Goal: Task Accomplishment & Management: Manage account settings

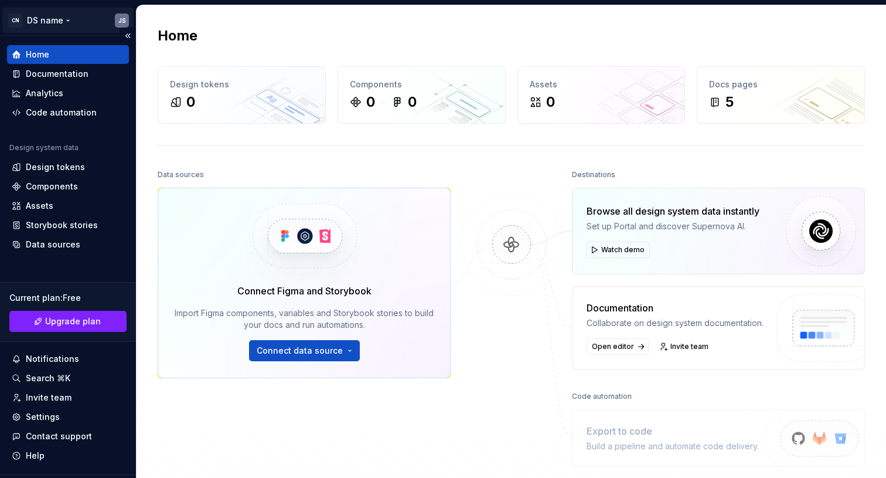
click at [123, 26] on html "CN DS name JS Home Documentation Analytics Code automation Design system data D…" at bounding box center [443, 239] width 886 height 478
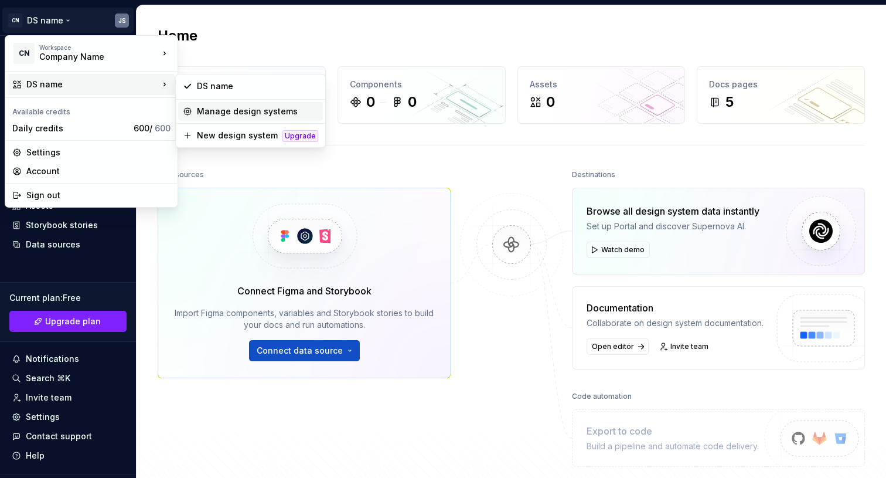
click at [226, 107] on div "Manage design systems" at bounding box center [257, 112] width 121 height 12
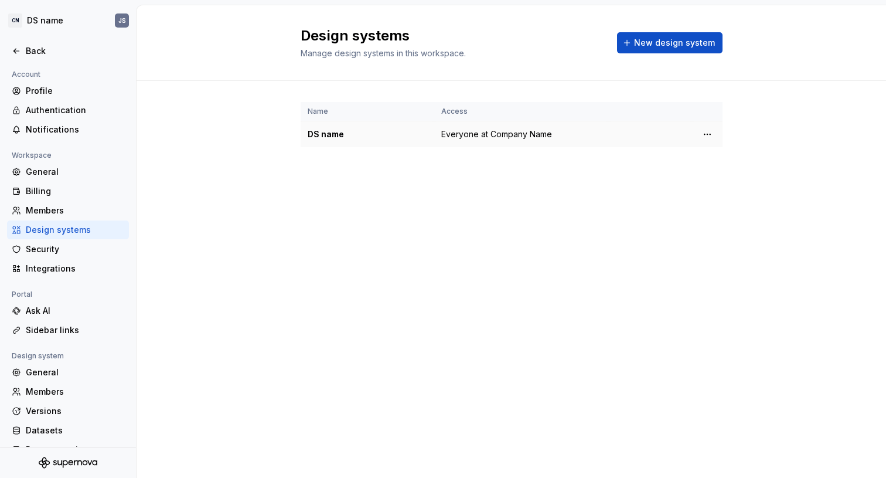
click at [329, 134] on div "DS name" at bounding box center [368, 134] width 120 height 12
click at [418, 135] on div "DS name" at bounding box center [368, 134] width 120 height 12
click at [539, 138] on span "Everyone at Company Name" at bounding box center [496, 134] width 111 height 12
click at [705, 137] on html "CN DS name JS Back Account Profile Authentication Notifications Workspace Gener…" at bounding box center [443, 239] width 886 height 478
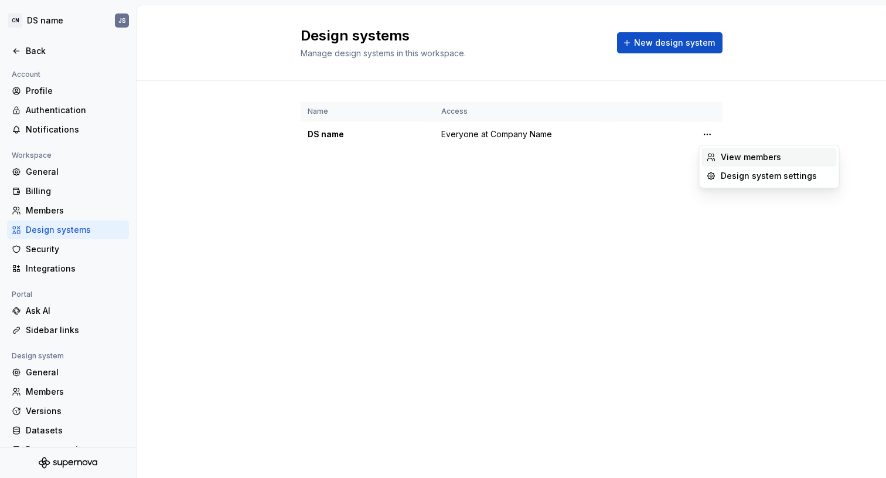
click at [726, 155] on div "View members" at bounding box center [776, 157] width 111 height 12
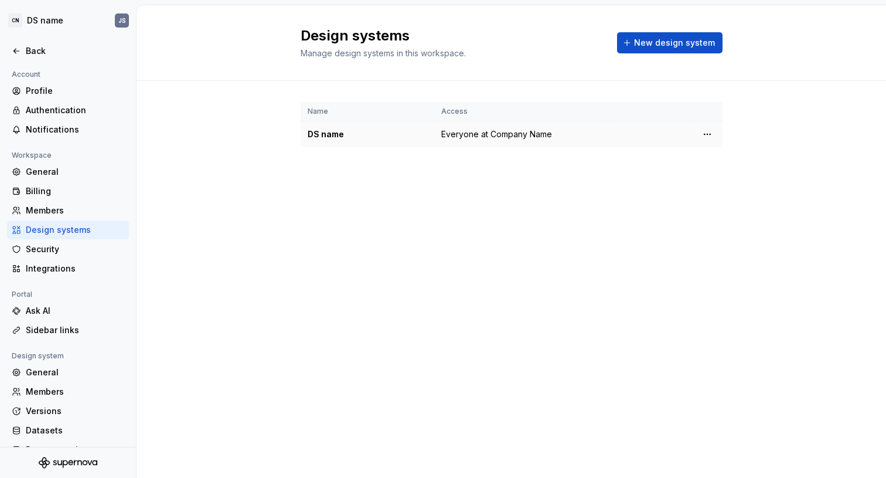
click at [339, 138] on div "DS name" at bounding box center [368, 134] width 120 height 12
click at [66, 376] on div "General" at bounding box center [75, 372] width 98 height 12
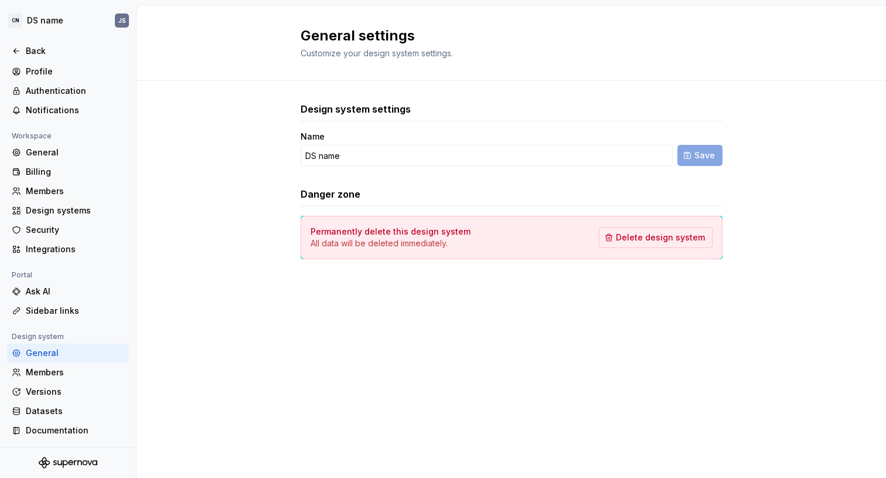
scroll to position [19, 0]
click at [59, 427] on div "Documentation" at bounding box center [75, 430] width 98 height 12
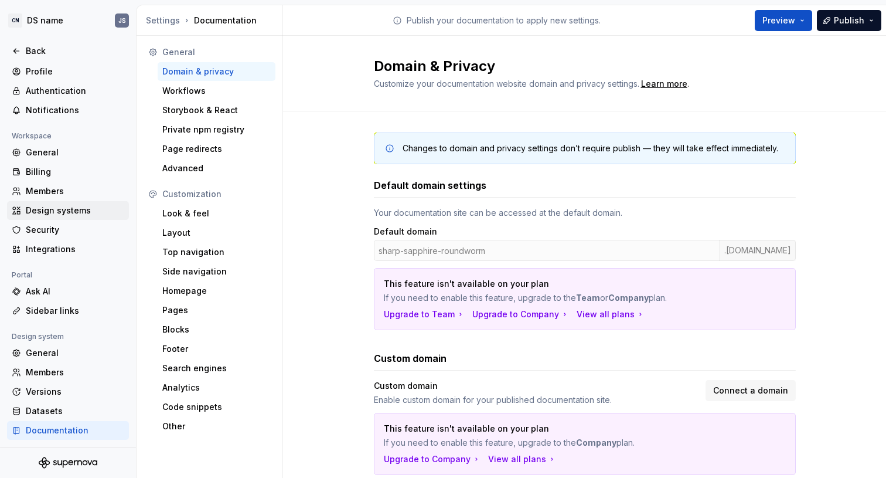
click at [57, 213] on div "Design systems" at bounding box center [75, 211] width 98 height 12
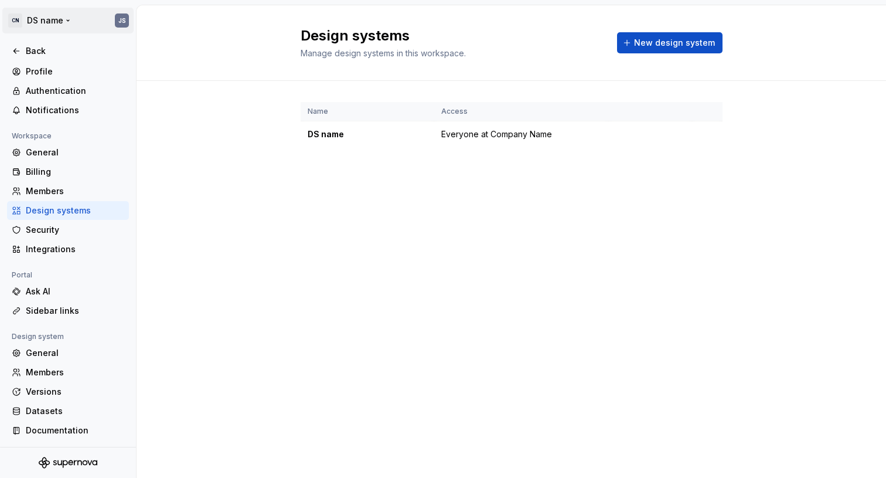
click at [123, 12] on html "CN DS name JS Back Account Profile Authentication Notifications Workspace Gener…" at bounding box center [443, 239] width 886 height 478
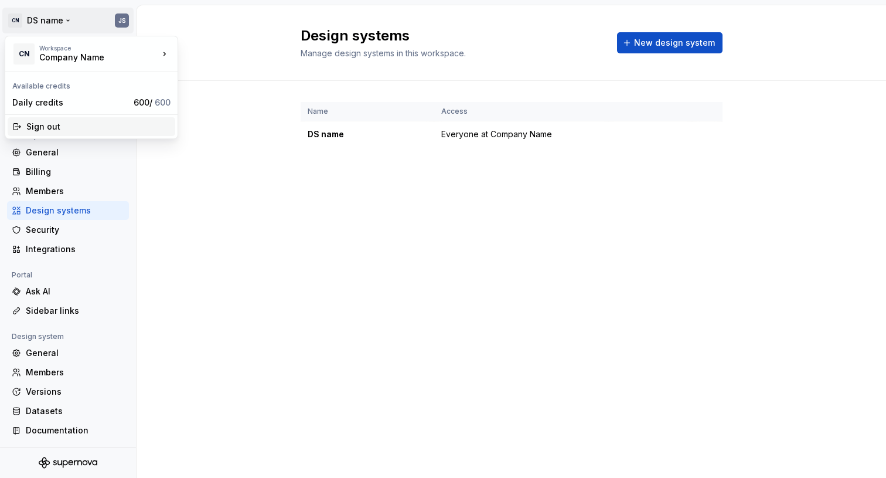
click at [72, 122] on div "Sign out" at bounding box center [98, 127] width 144 height 12
